Goal: Check status

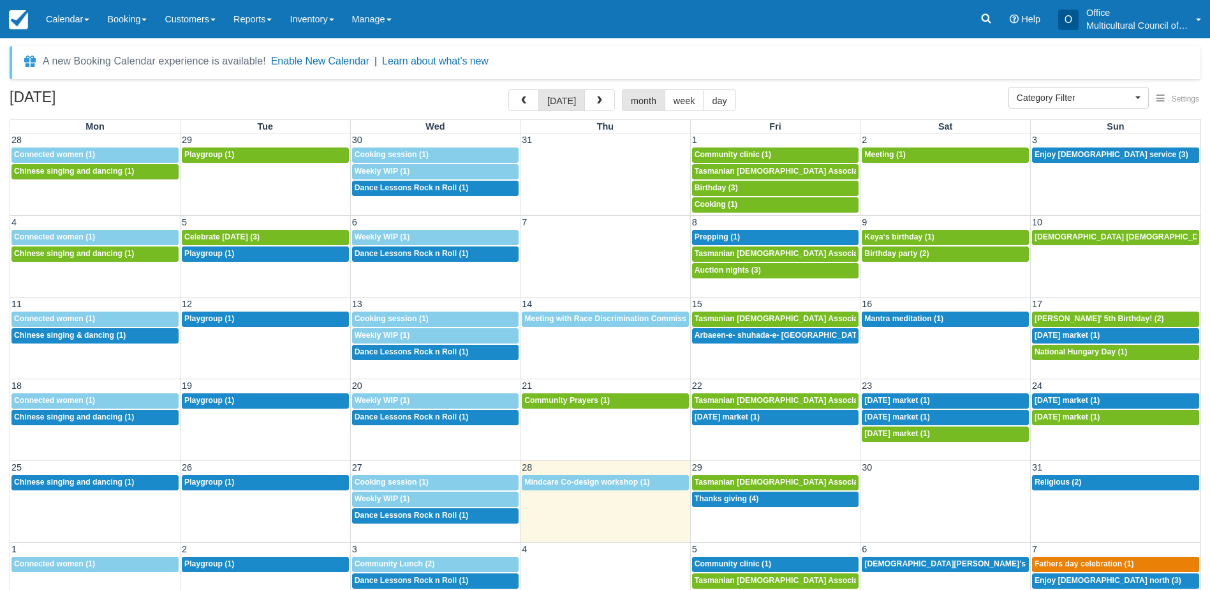
select select
click at [1043, 57] on div "A new Booking Calendar experience is available! Enable New Calendar | Learn abo…" at bounding box center [605, 62] width 1191 height 33
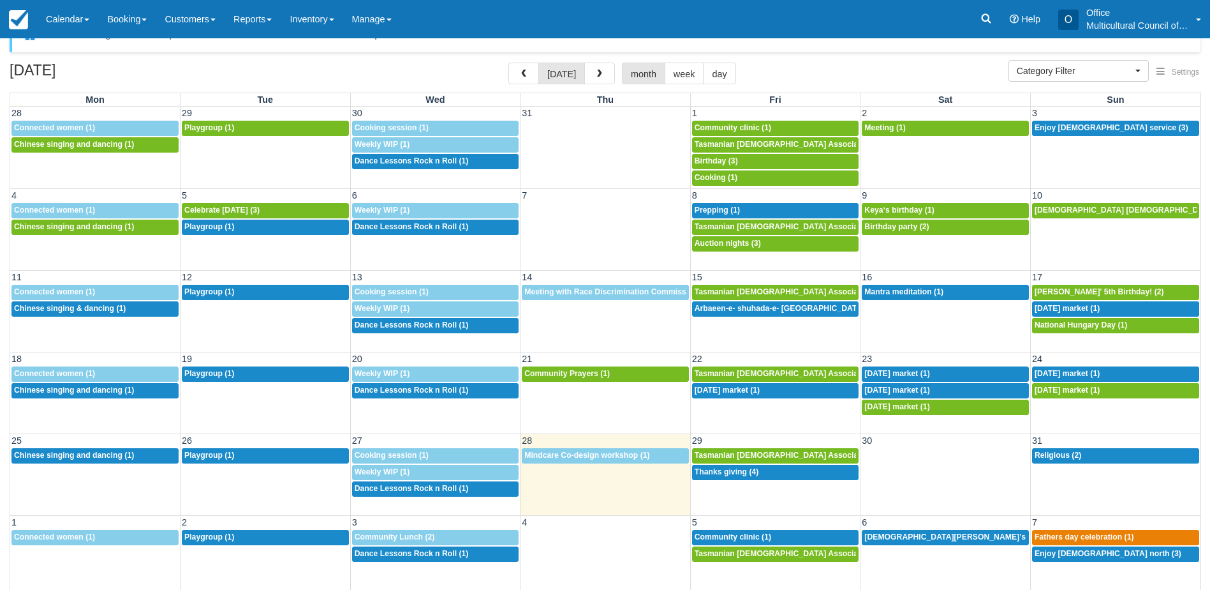
scroll to position [41, 0]
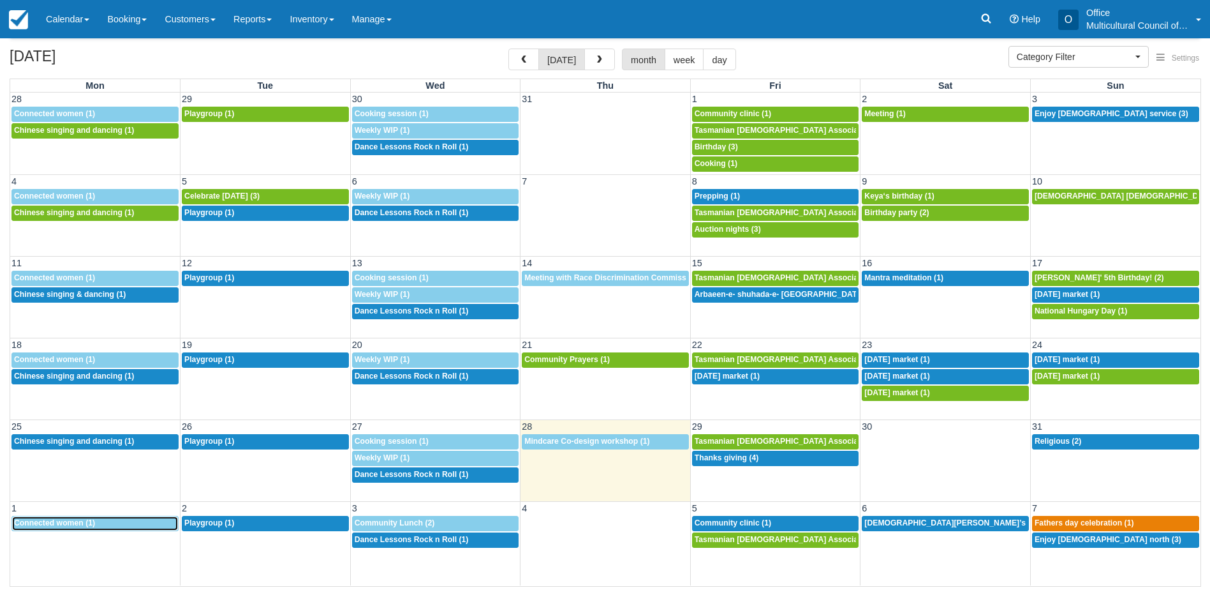
click at [112, 529] on link "9:30a Connected women (1)" at bounding box center [94, 523] width 167 height 15
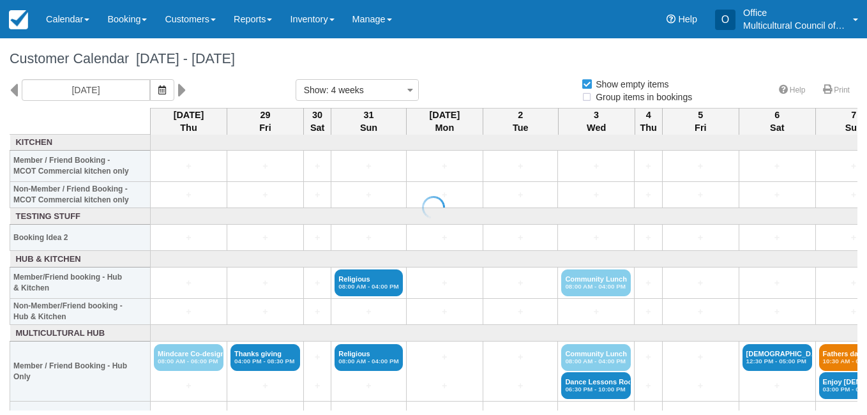
select select
click at [73, 18] on link "Calendar" at bounding box center [67, 19] width 61 height 38
select select
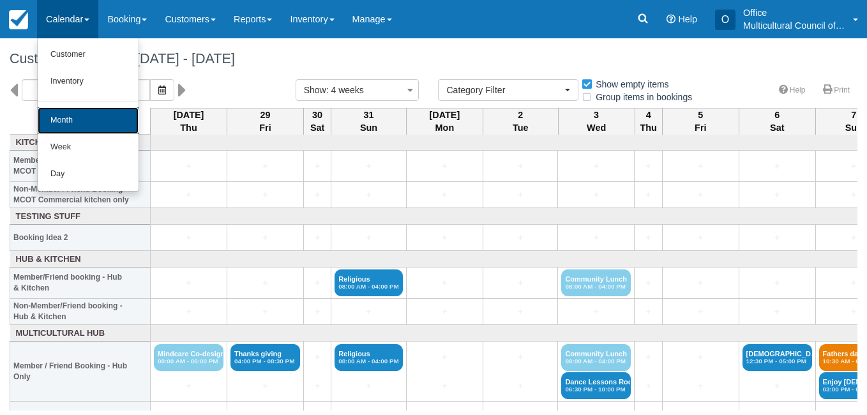
click at [100, 123] on link "Month" at bounding box center [88, 120] width 101 height 27
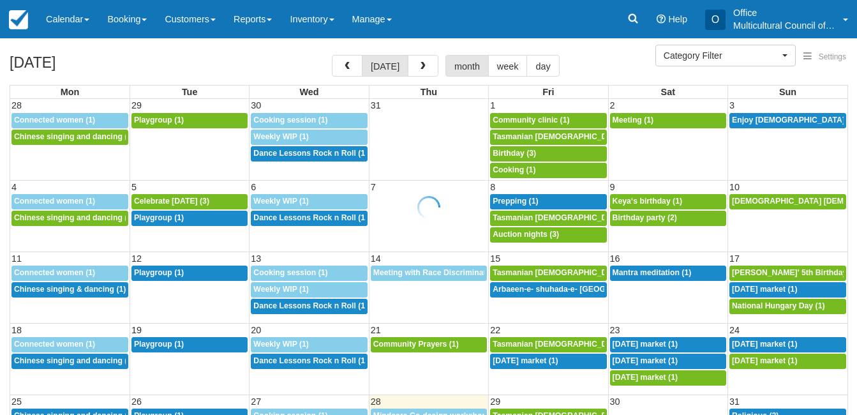
select select
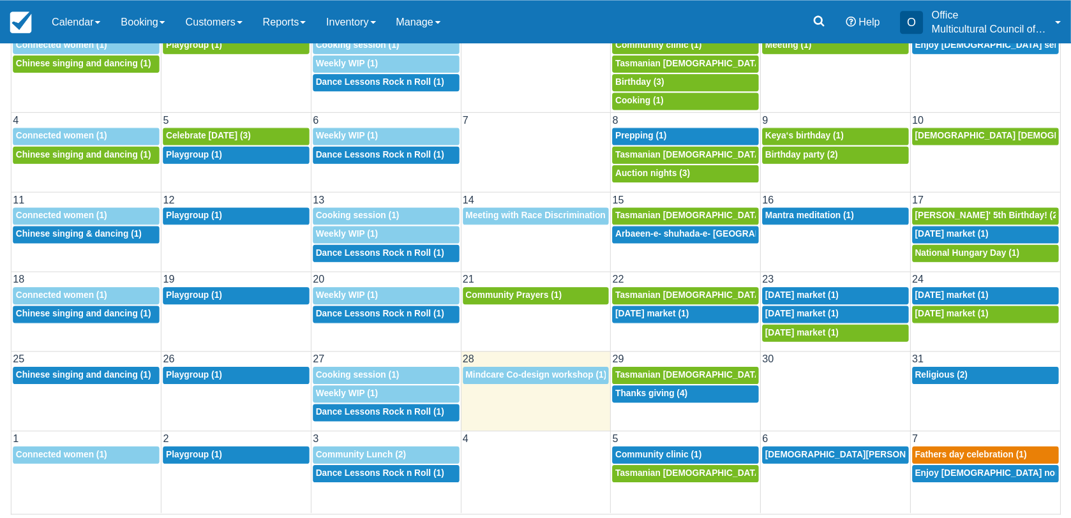
scroll to position [56, 0]
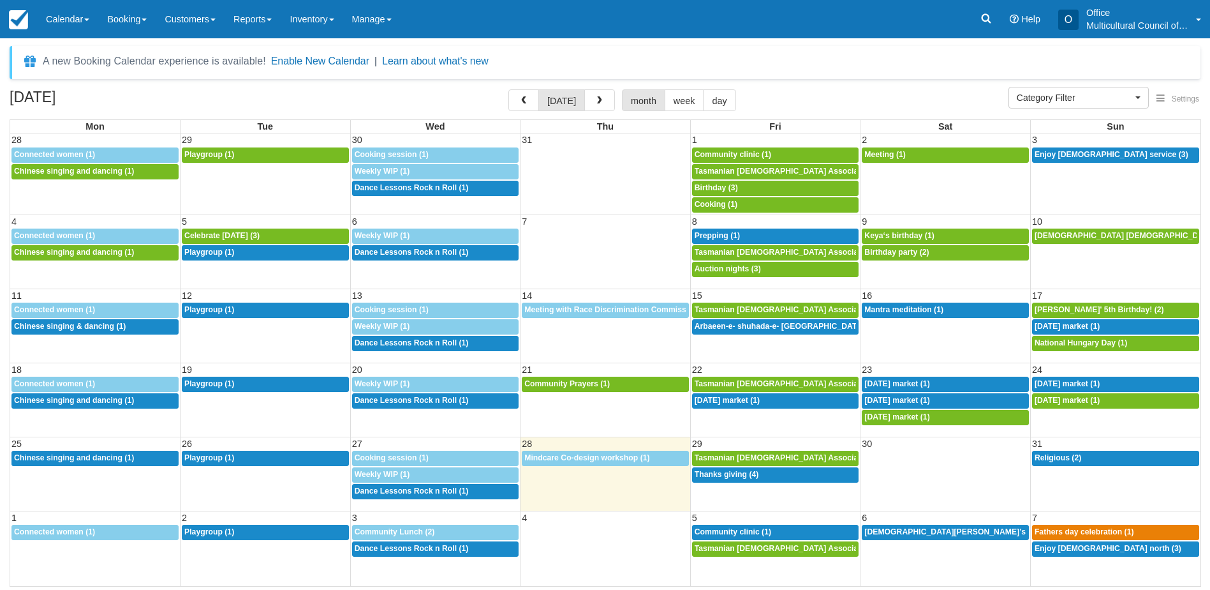
select select
